Goal: Answer question/provide support: Answer question/provide support

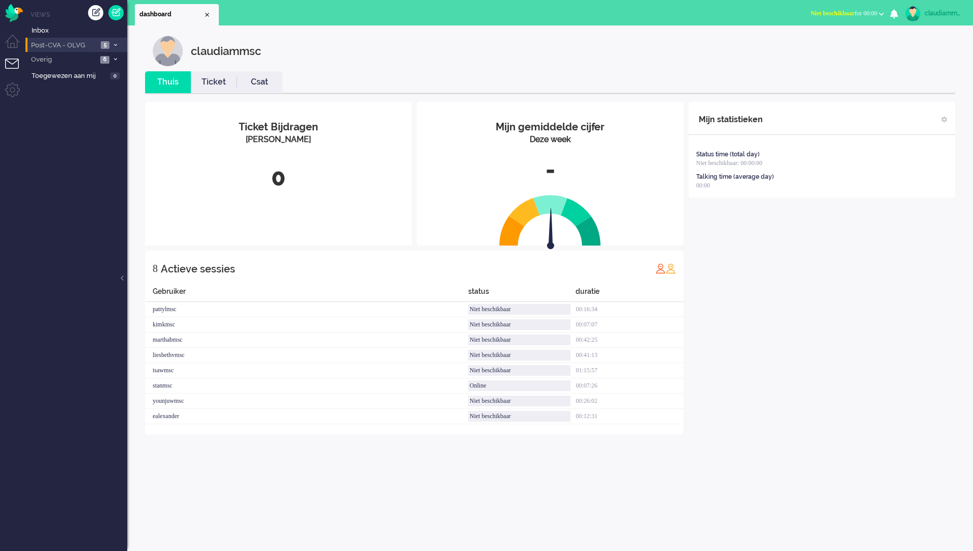
click at [90, 45] on span "Post-CVA - OLVG" at bounding box center [64, 46] width 68 height 10
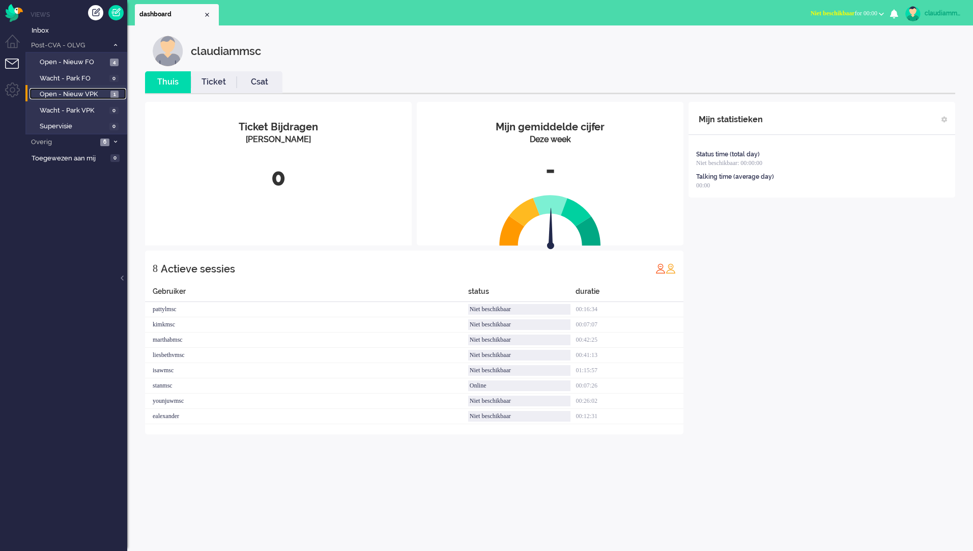
click at [83, 94] on span "Open - Nieuw VPK" at bounding box center [74, 95] width 68 height 10
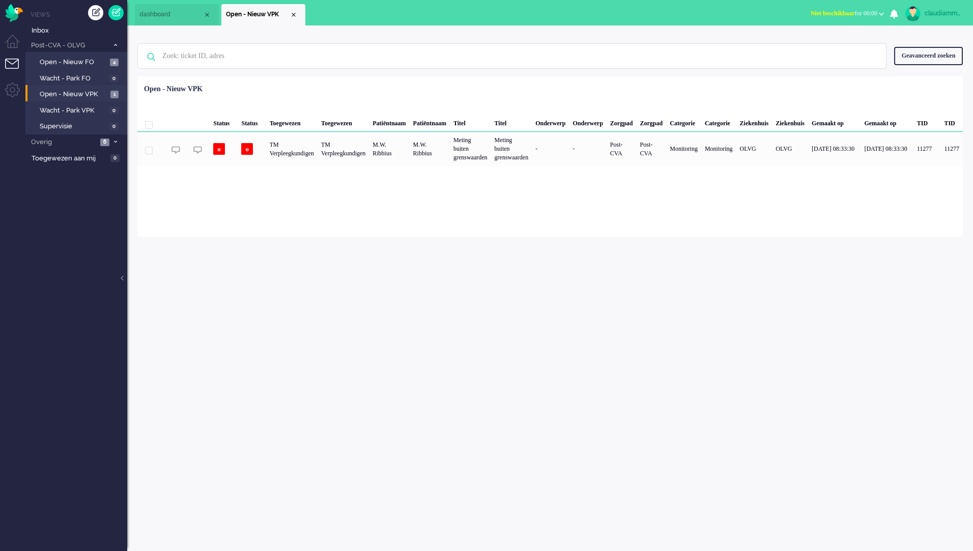
click at [666, 332] on div "claudiammsc Thuis Ticket Csat Mijn gemiddelde cijfer Deze week - Ticket Bijdrag…" at bounding box center [550, 287] width 846 height 525
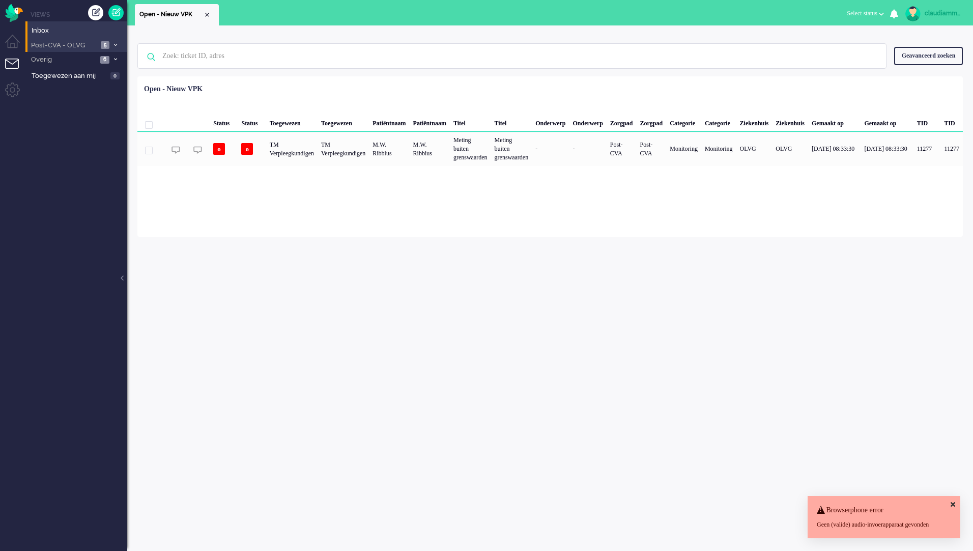
click at [101, 46] on span "5" at bounding box center [105, 45] width 9 height 8
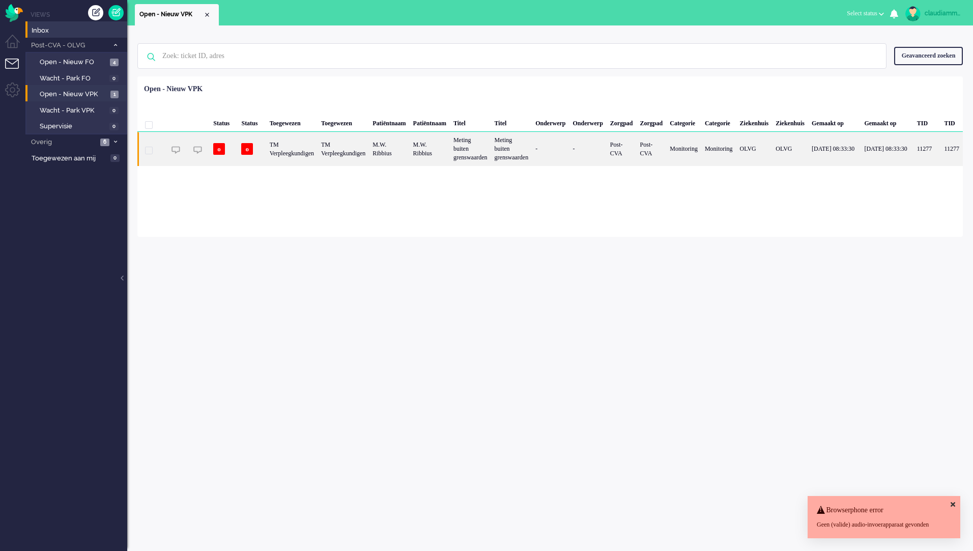
click at [409, 149] on div "M.W. Ribbius" at bounding box center [389, 149] width 40 height 34
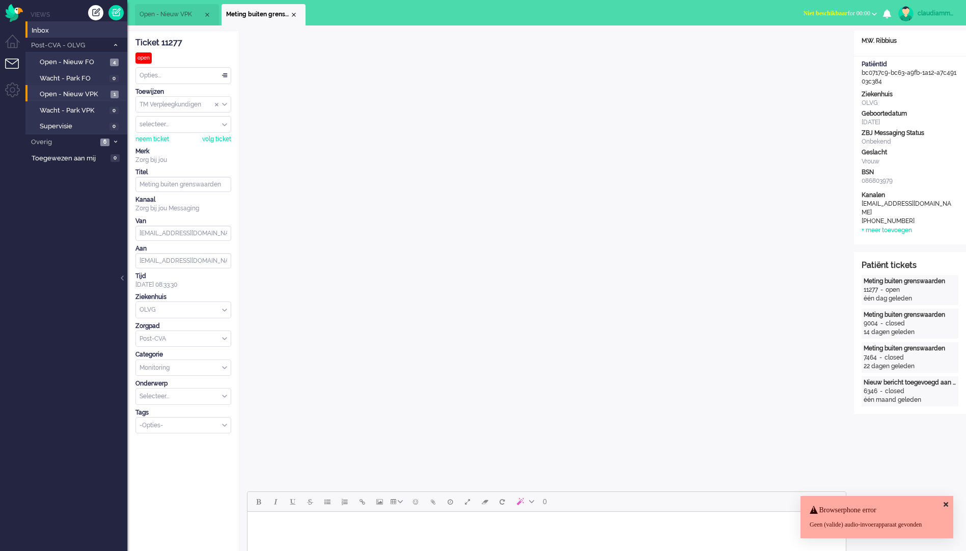
click at [945, 501] on icon at bounding box center [945, 504] width 5 height 7
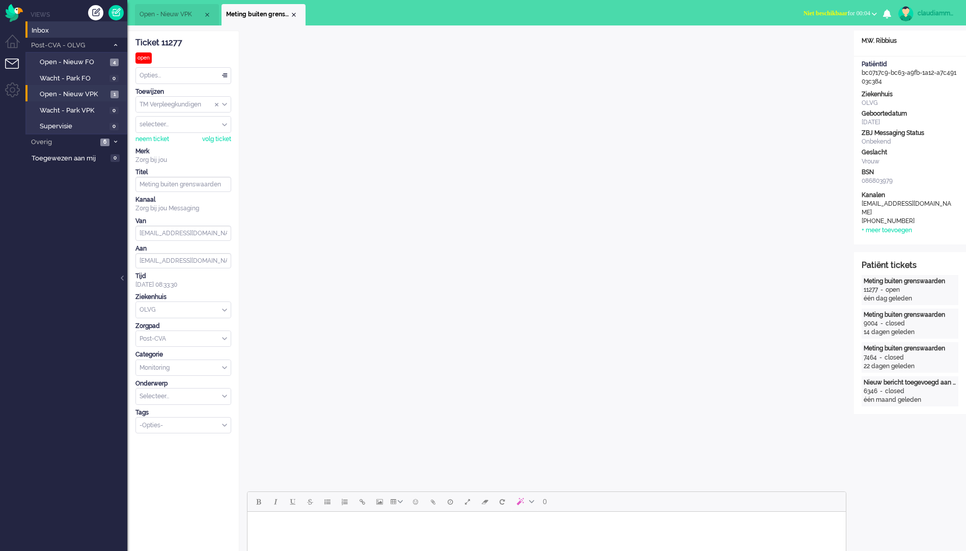
click at [225, 78] on div "Opties..." at bounding box center [183, 76] width 95 height 16
click at [178, 146] on li "Opgelost" at bounding box center [183, 148] width 95 height 15
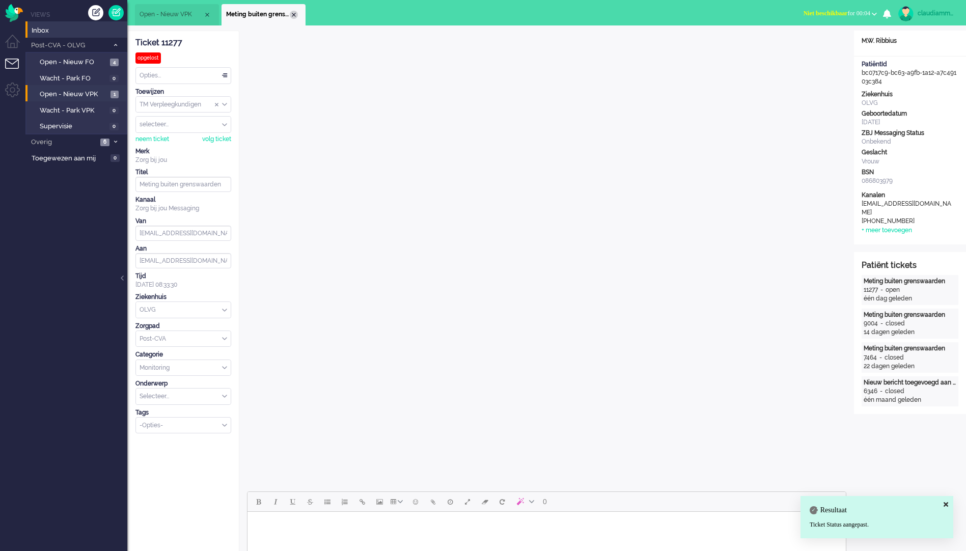
click at [292, 15] on div "Close tab" at bounding box center [294, 15] width 8 height 8
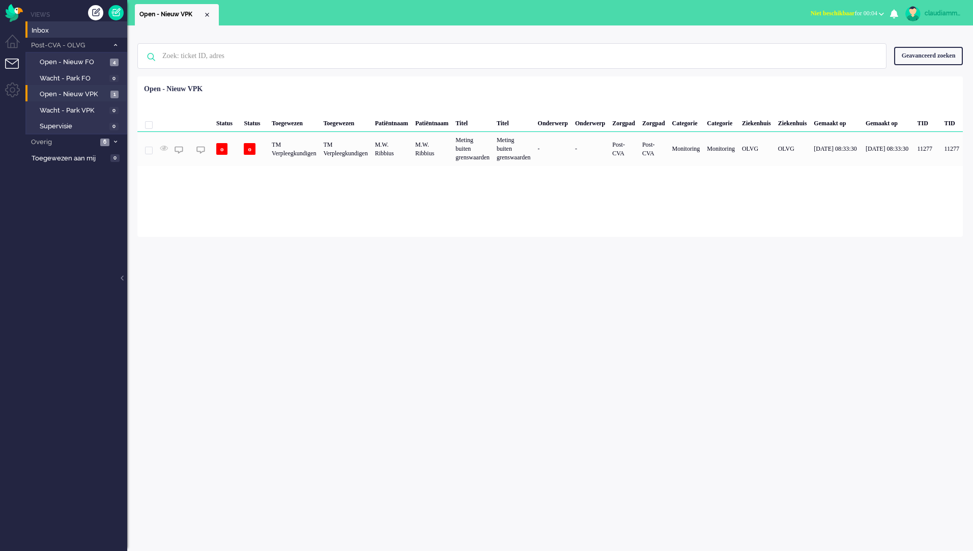
click at [383, 351] on div "Geen zoekresultaten [PERSON_NAME] nog eens Geavanceerd zoeken Geavanceerd zoeke…" at bounding box center [550, 287] width 846 height 525
